Goal: Information Seeking & Learning: Learn about a topic

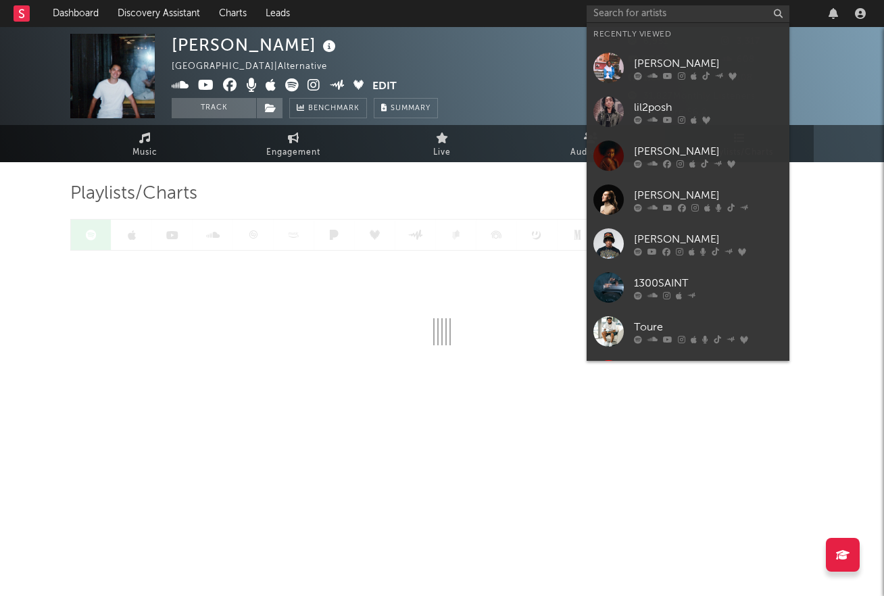
click at [601, 11] on input "text" at bounding box center [688, 13] width 203 height 17
type input "E"
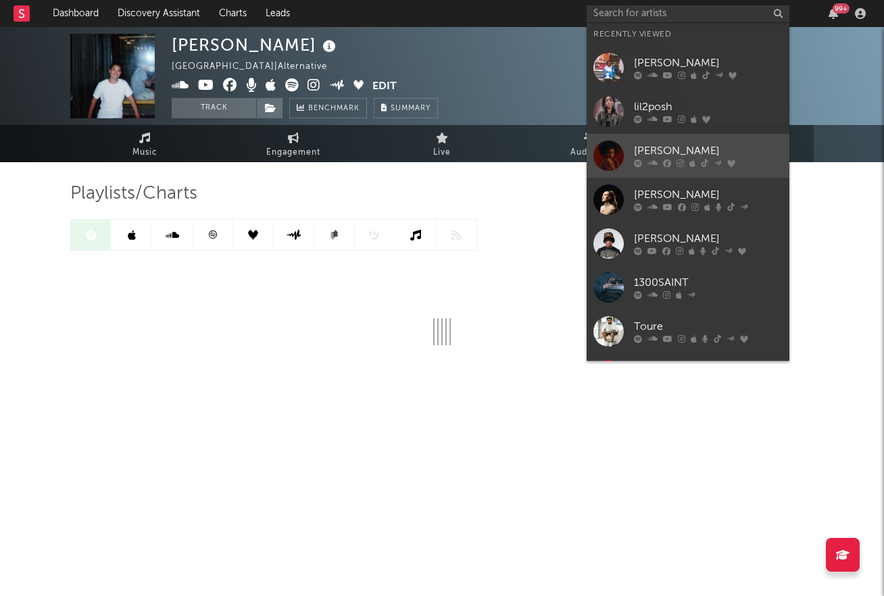
click at [608, 153] on div at bounding box center [608, 156] width 30 height 30
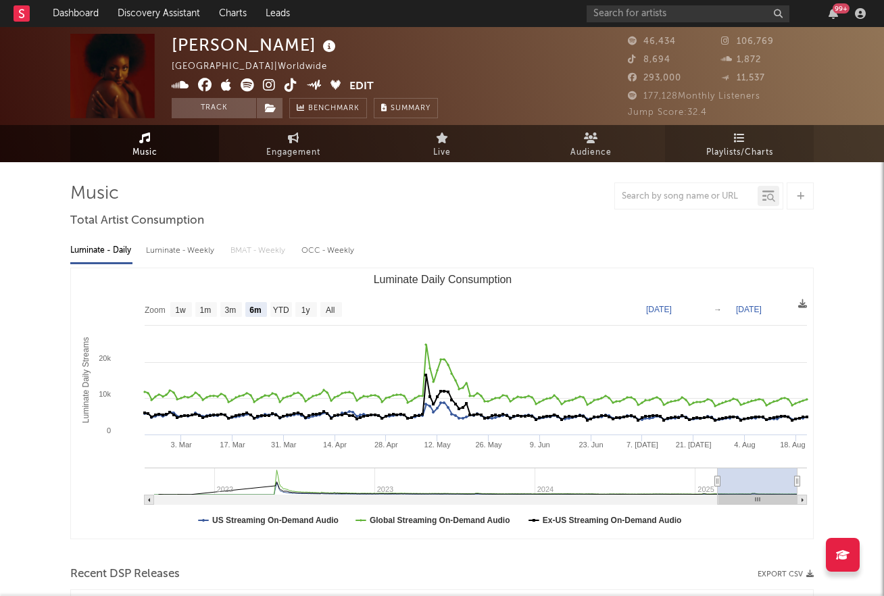
click at [720, 147] on span "Playlists/Charts" at bounding box center [739, 153] width 67 height 16
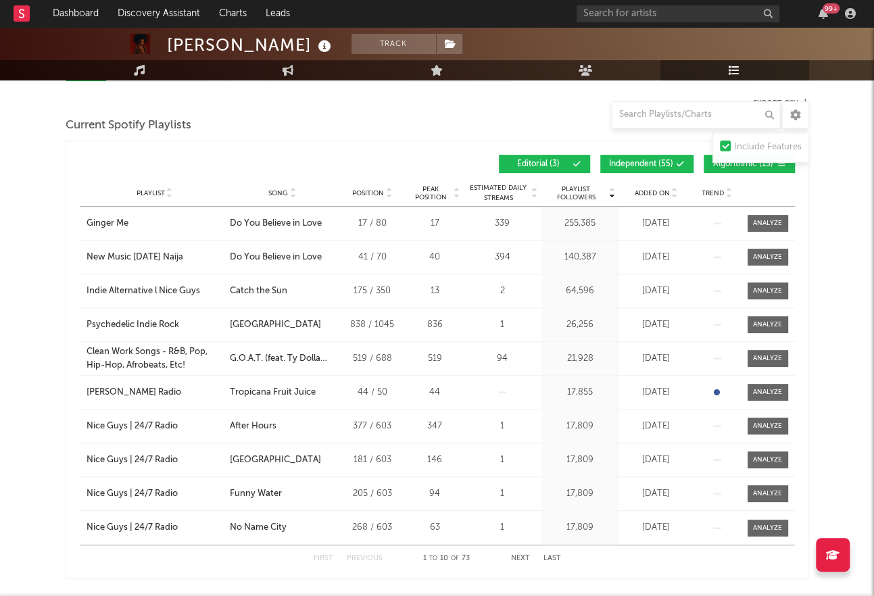
scroll to position [93, 0]
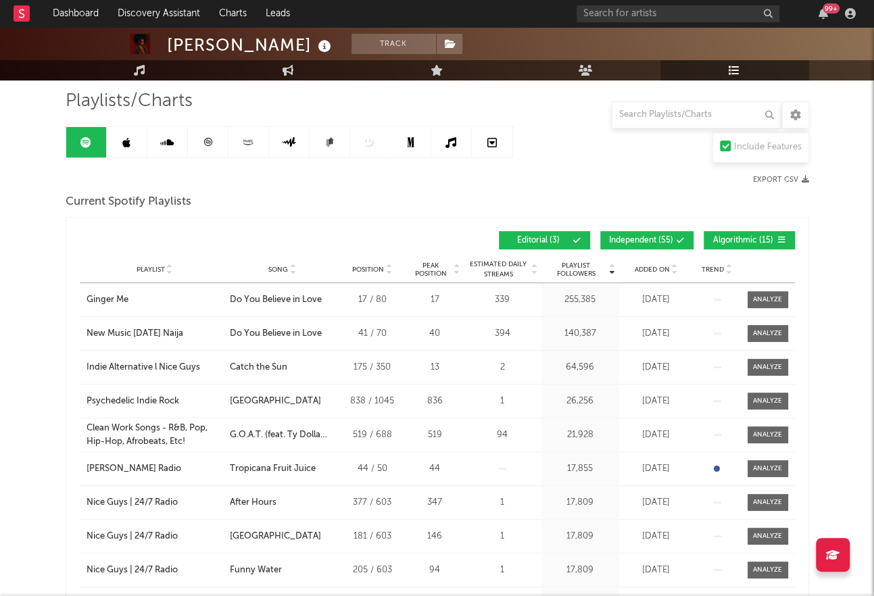
click at [132, 137] on link at bounding box center [127, 142] width 41 height 30
